Goal: Find specific page/section: Find specific page/section

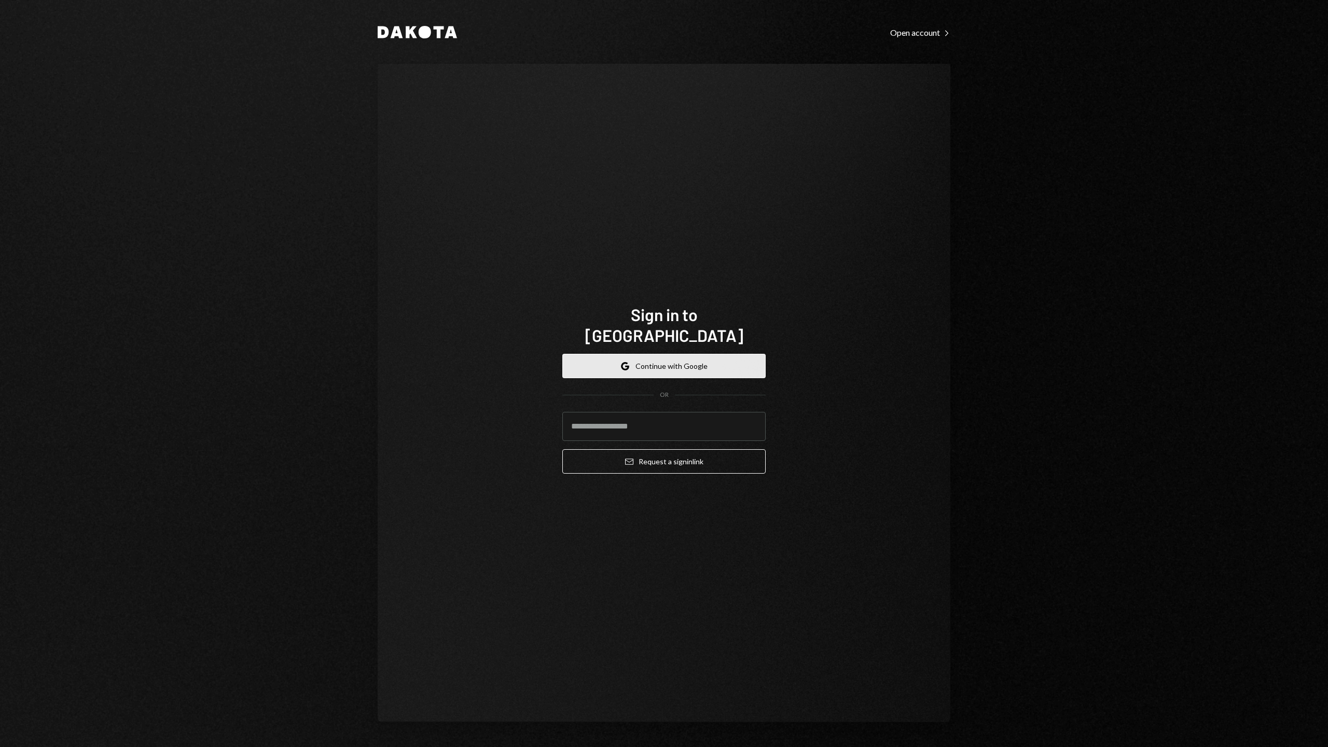
click at [619, 355] on button "Google Continue with Google" at bounding box center [663, 366] width 203 height 24
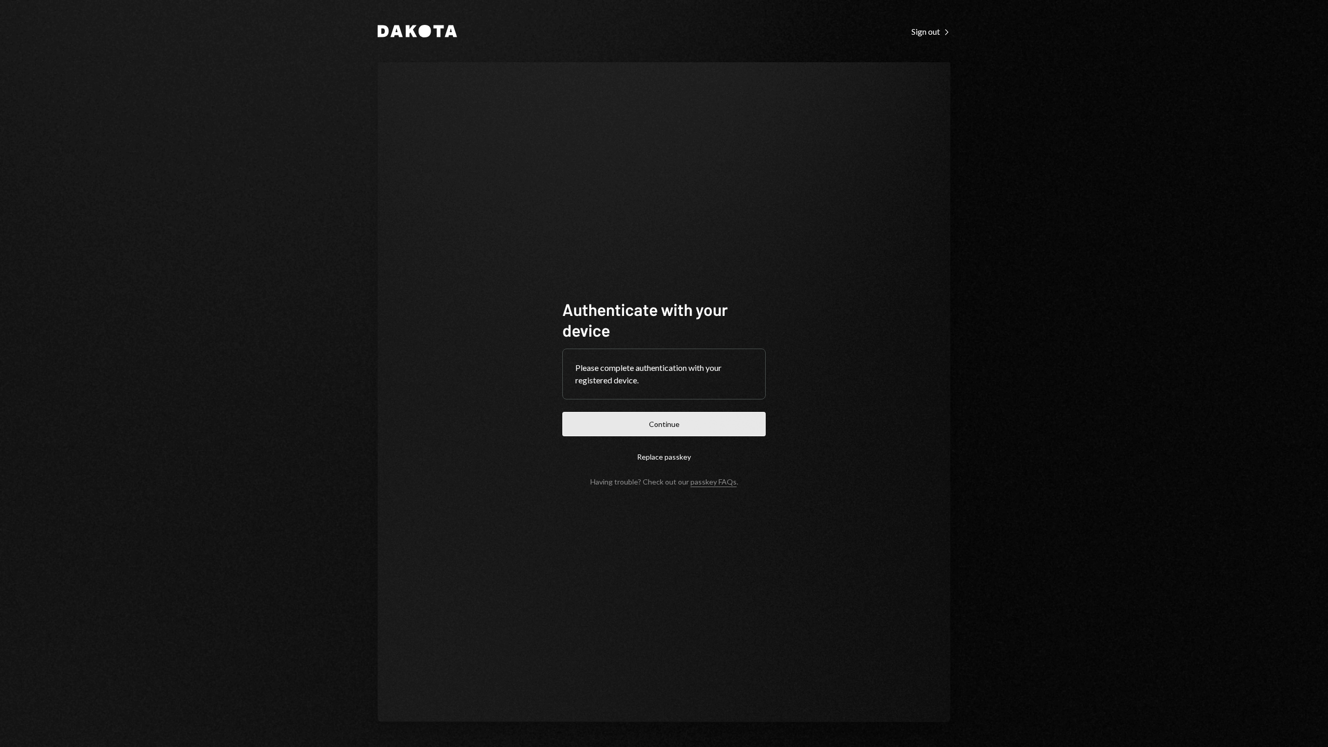
click at [712, 415] on button "Continue" at bounding box center [663, 424] width 203 height 24
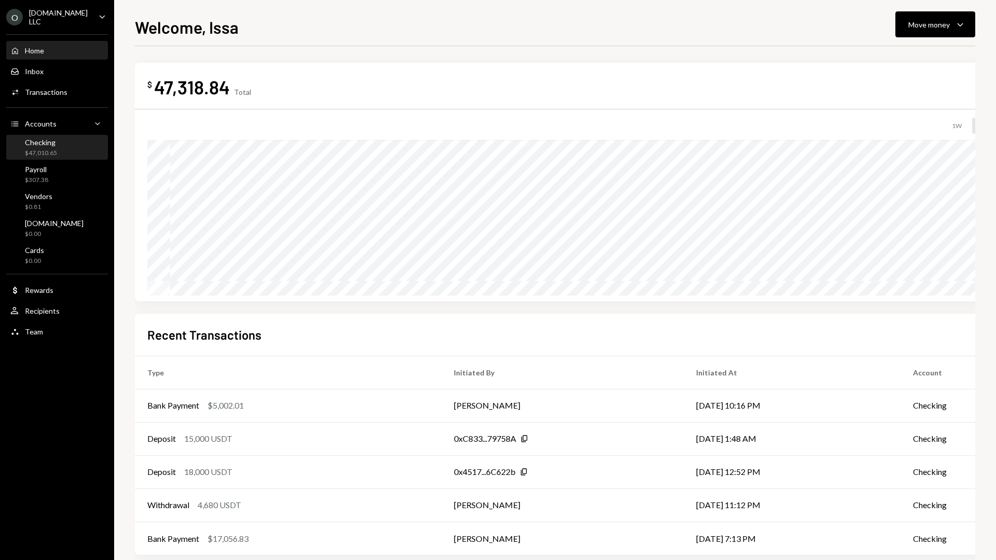
click at [50, 145] on div "Checking" at bounding box center [41, 142] width 32 height 9
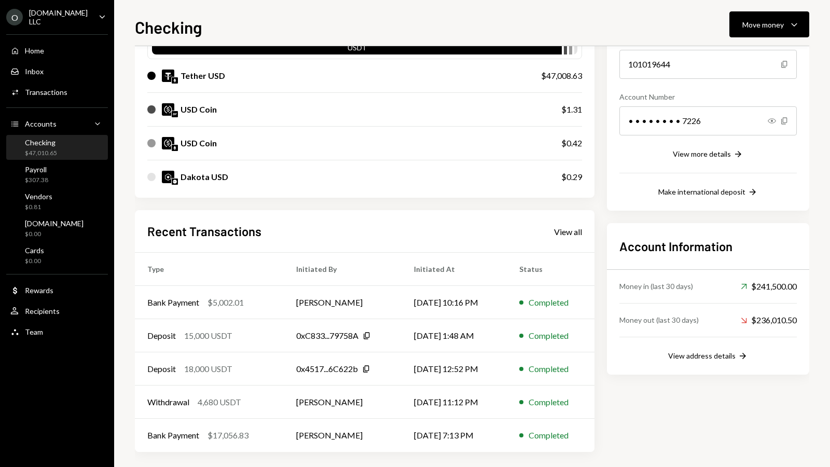
scroll to position [110, 0]
